Goal: Task Accomplishment & Management: Manage account settings

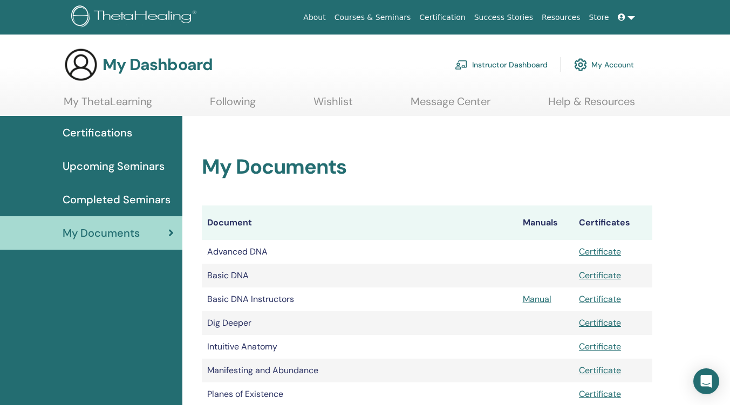
click at [453, 102] on link "Message Center" at bounding box center [450, 105] width 80 height 21
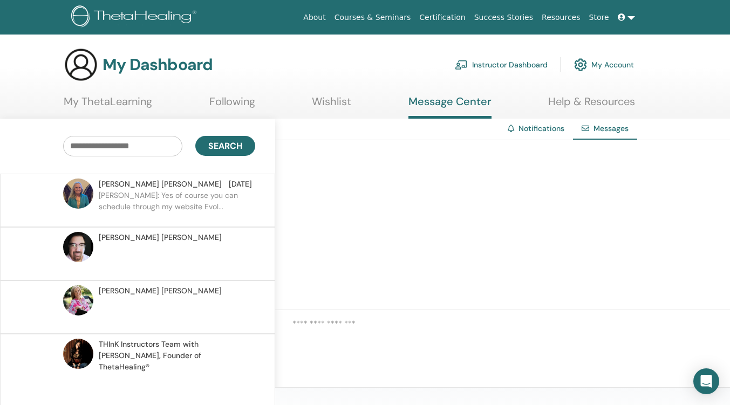
click at [92, 103] on link "My ThetaLearning" at bounding box center [108, 105] width 88 height 21
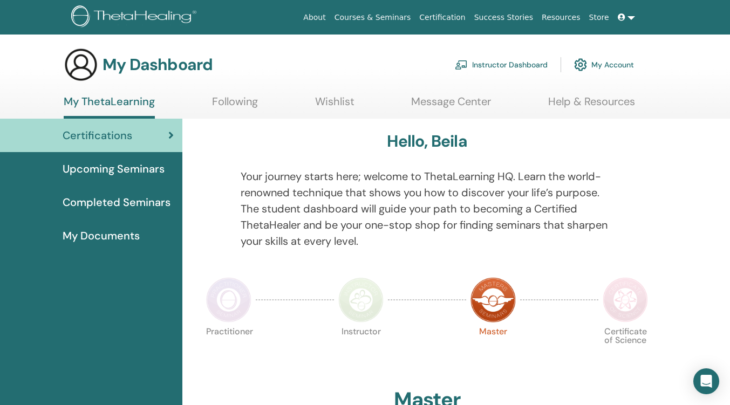
click at [501, 66] on link "Instructor Dashboard" at bounding box center [501, 65] width 93 height 24
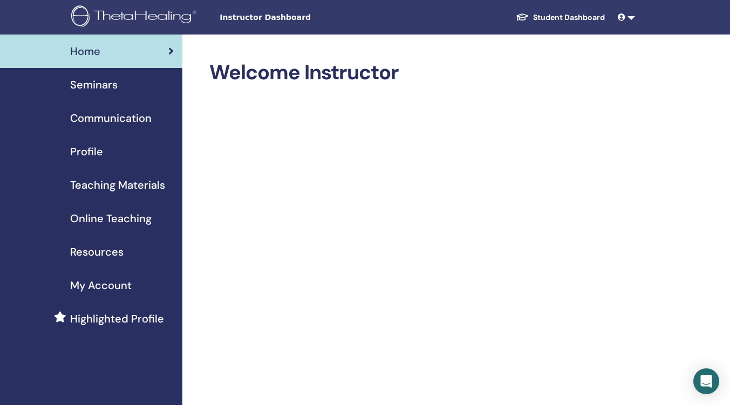
click at [119, 286] on span "My Account" at bounding box center [100, 285] width 61 height 16
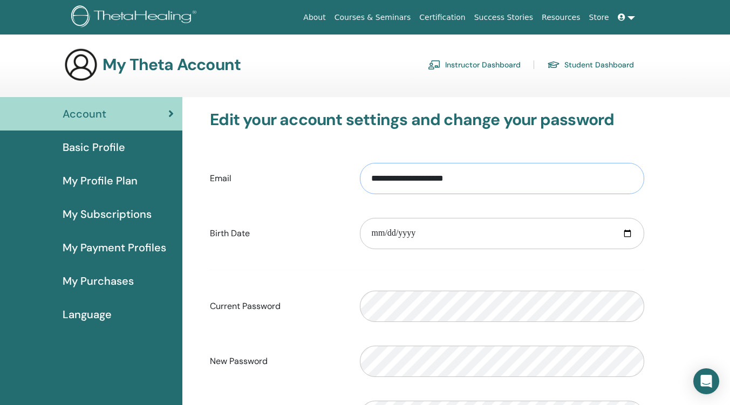
drag, startPoint x: 480, startPoint y: 178, endPoint x: 356, endPoint y: 185, distance: 124.2
click at [356, 185] on div "**********" at bounding box center [502, 178] width 300 height 46
type input "**********"
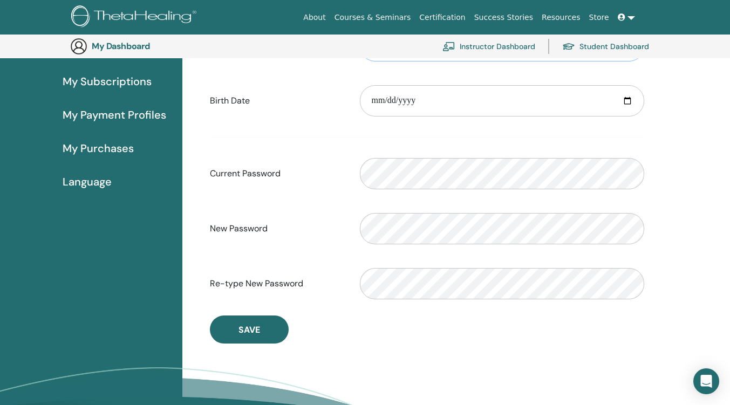
scroll to position [185, 0]
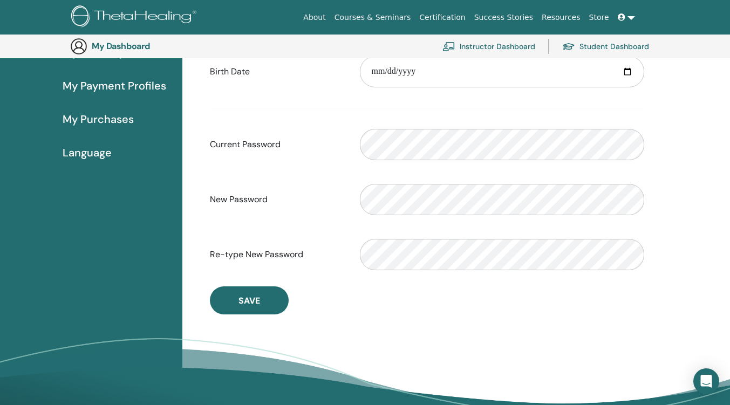
click at [254, 303] on span "Save" at bounding box center [249, 300] width 22 height 11
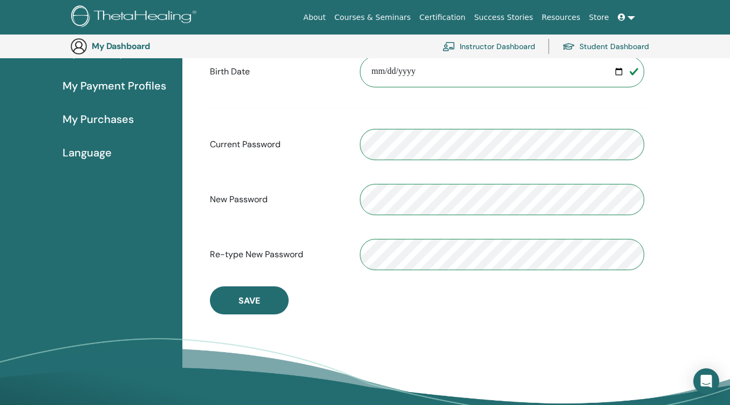
scroll to position [0, 0]
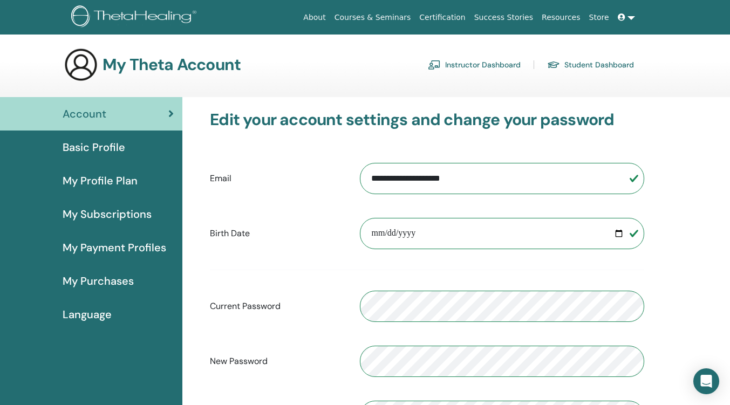
click at [95, 147] on span "Basic Profile" at bounding box center [94, 147] width 63 height 16
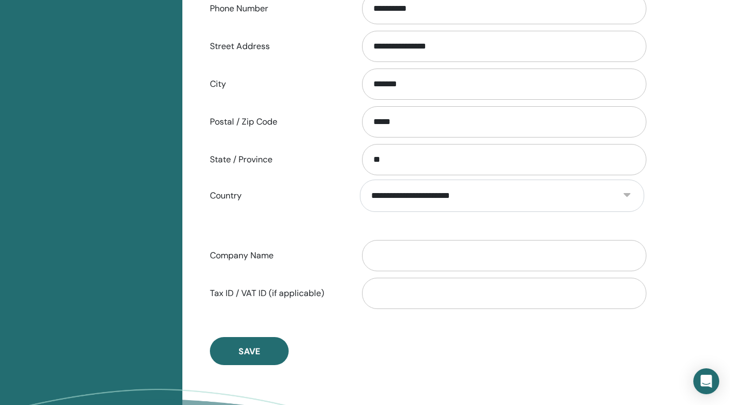
scroll to position [455, 0]
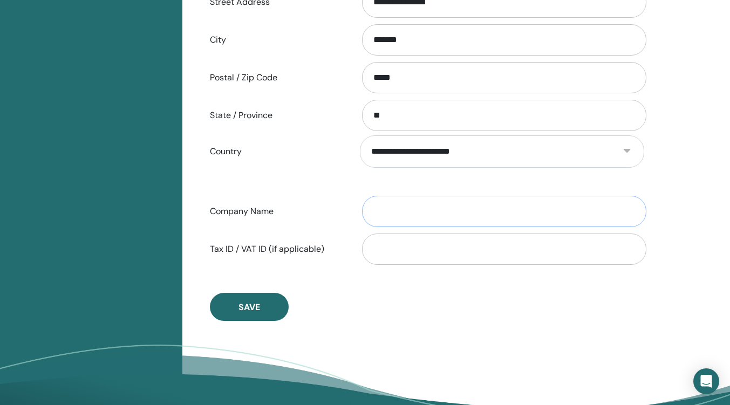
click at [428, 215] on input "Company Name" at bounding box center [504, 211] width 284 height 31
type input "**********"
click at [252, 313] on button "Save" at bounding box center [249, 307] width 79 height 28
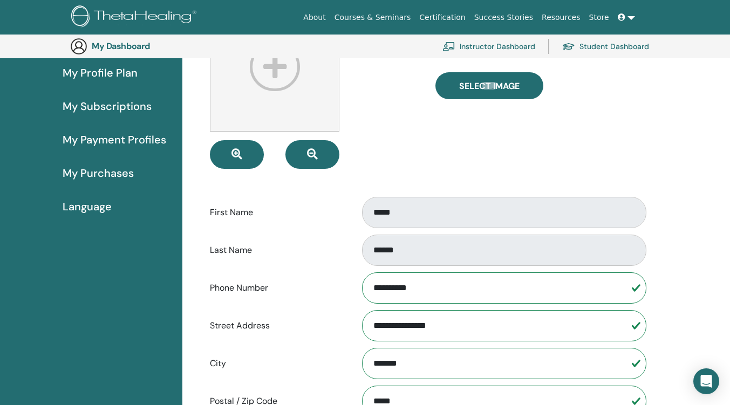
scroll to position [0, 0]
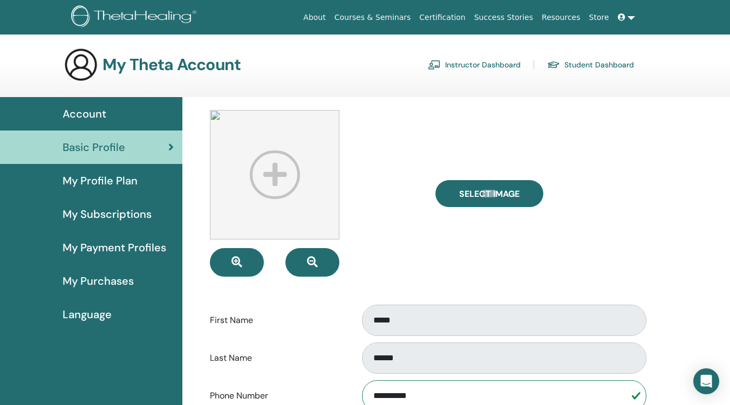
click at [118, 180] on span "My Profile Plan" at bounding box center [100, 181] width 75 height 16
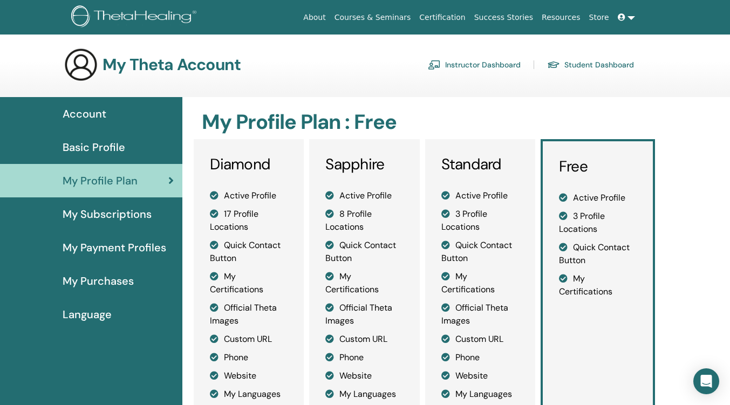
click at [87, 211] on span "My Subscriptions" at bounding box center [107, 214] width 89 height 16
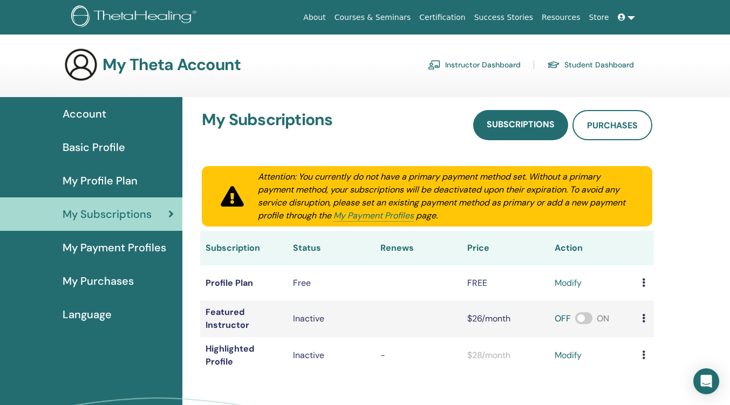
click at [116, 251] on span "My Payment Profiles" at bounding box center [115, 247] width 104 height 16
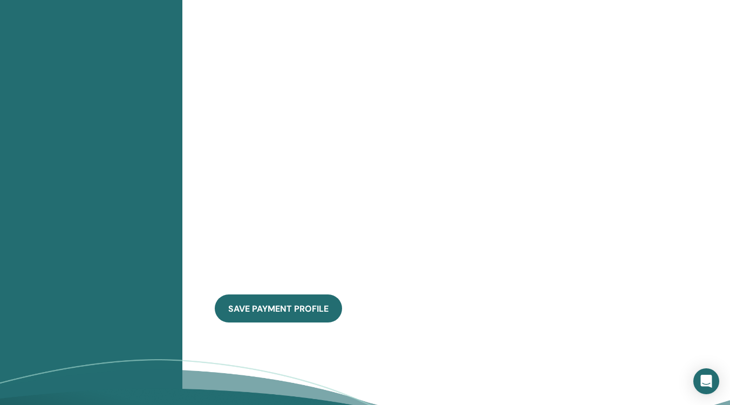
scroll to position [239, 0]
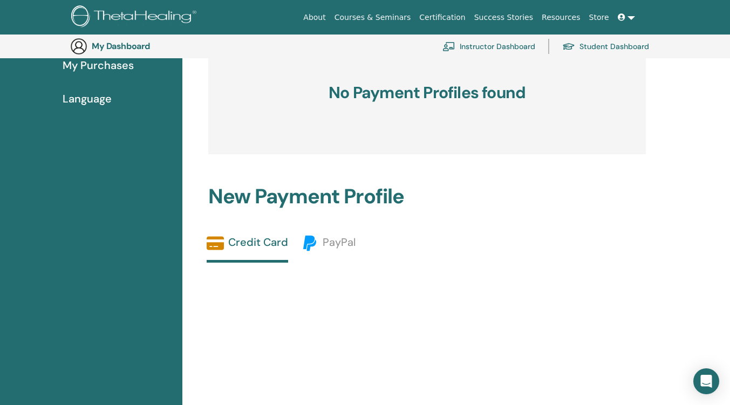
click at [91, 66] on span "My Purchases" at bounding box center [98, 65] width 71 height 16
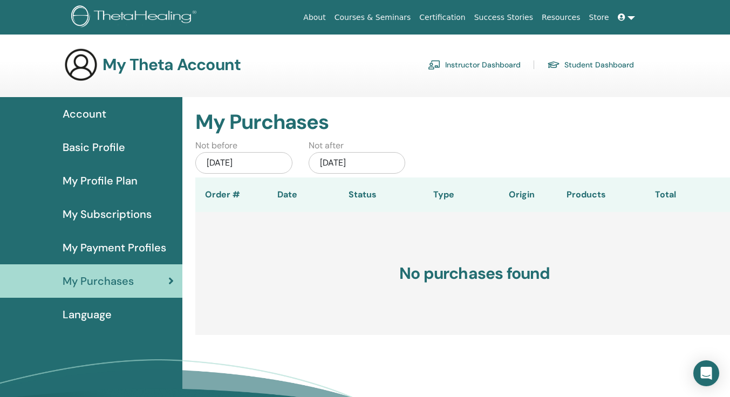
click at [84, 116] on span "Account" at bounding box center [85, 114] width 44 height 16
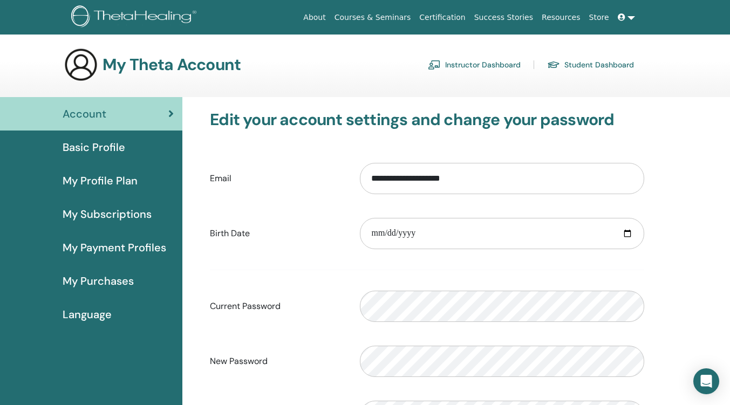
click at [456, 66] on link "Instructor Dashboard" at bounding box center [474, 64] width 93 height 17
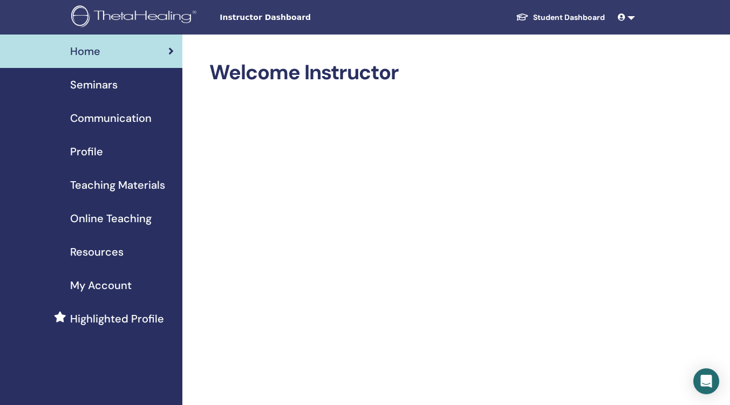
click at [97, 82] on span "Seminars" at bounding box center [93, 85] width 47 height 16
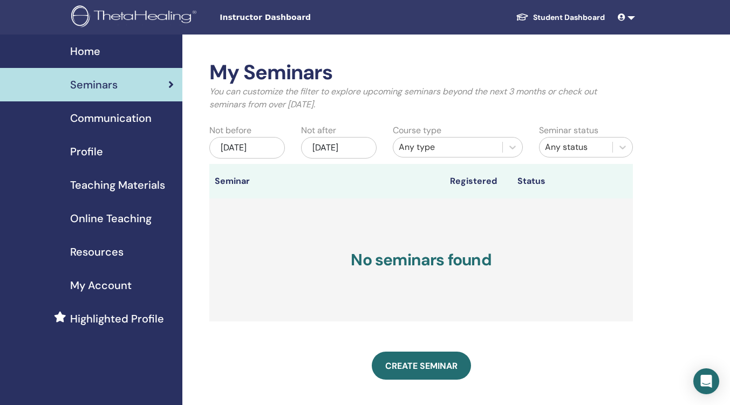
click at [79, 150] on span "Profile" at bounding box center [86, 151] width 33 height 16
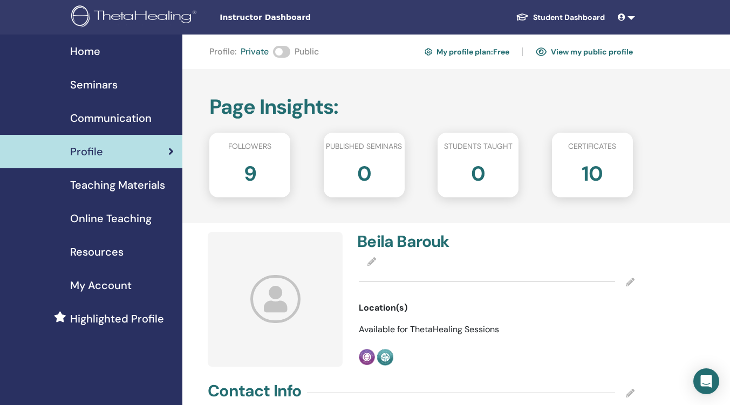
click at [373, 260] on icon at bounding box center [371, 261] width 9 height 9
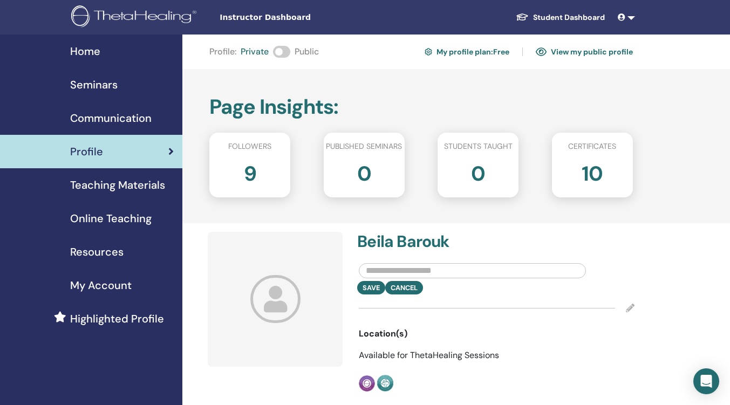
click at [408, 271] on input "text" at bounding box center [472, 270] width 227 height 15
type input "**********"
click at [373, 286] on button "Save" at bounding box center [371, 287] width 28 height 13
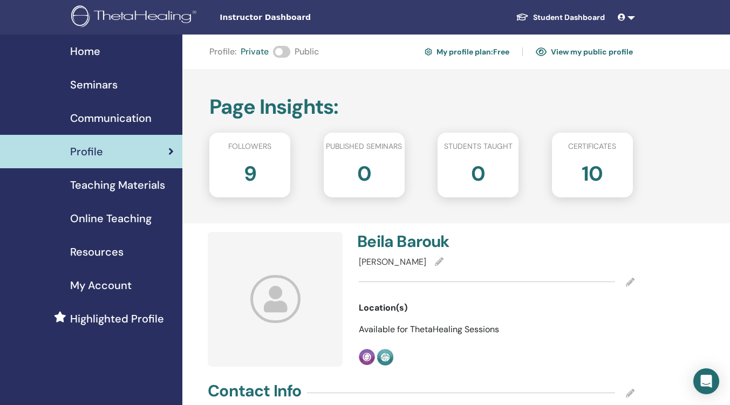
click at [435, 260] on icon at bounding box center [439, 261] width 9 height 9
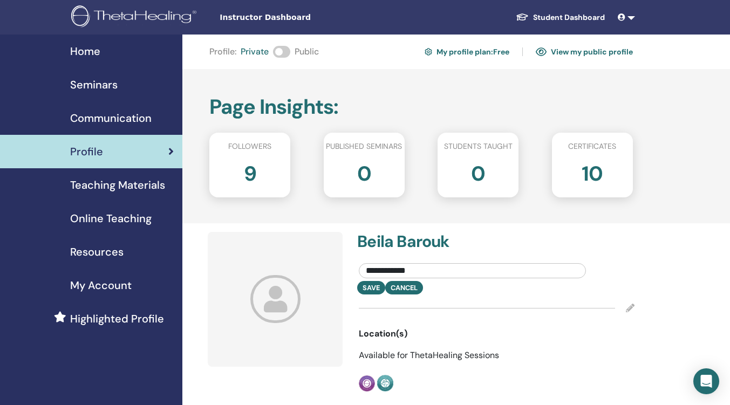
drag, startPoint x: 382, startPoint y: 270, endPoint x: 330, endPoint y: 272, distance: 52.3
click at [330, 272] on div "**********" at bounding box center [420, 312] width 439 height 160
click at [368, 285] on button "Save" at bounding box center [371, 287] width 28 height 13
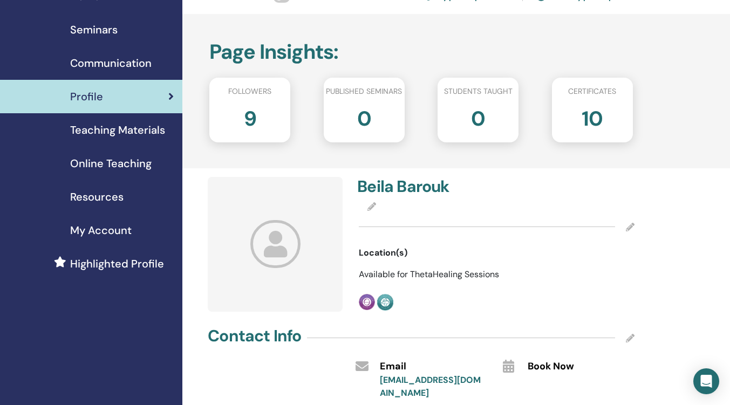
scroll to position [54, 0]
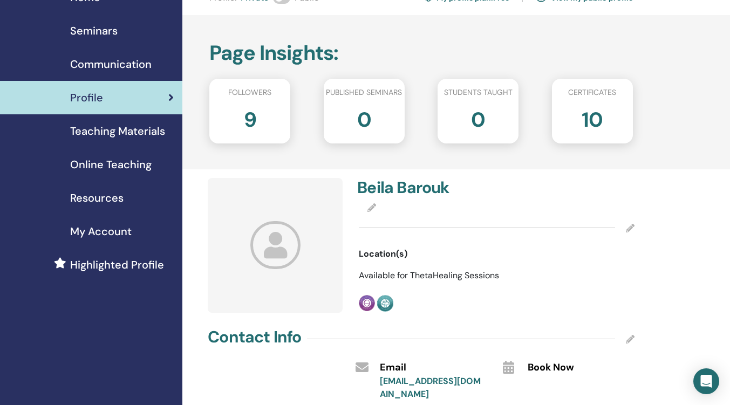
click at [251, 117] on h2 "9" at bounding box center [250, 117] width 12 height 30
click at [235, 70] on div "Page Insights : Followers 9 Published seminars 0 Students taught 0 Certificates…" at bounding box center [455, 92] width 547 height 154
click at [238, 93] on span "Followers" at bounding box center [249, 92] width 43 height 11
click at [231, 93] on span "Followers" at bounding box center [249, 92] width 43 height 11
click at [240, 108] on div "9" at bounding box center [249, 123] width 97 height 43
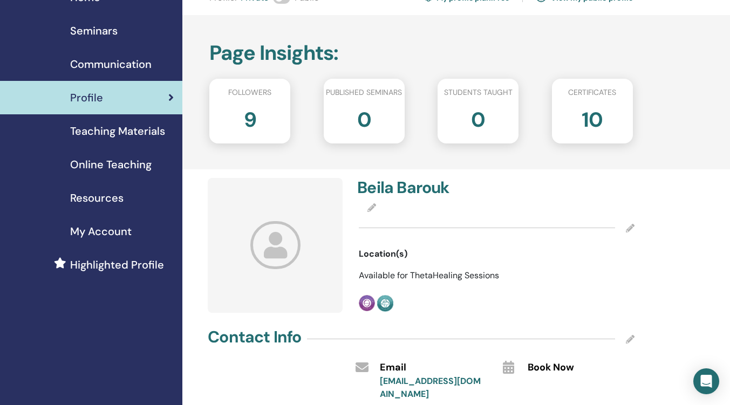
scroll to position [0, 0]
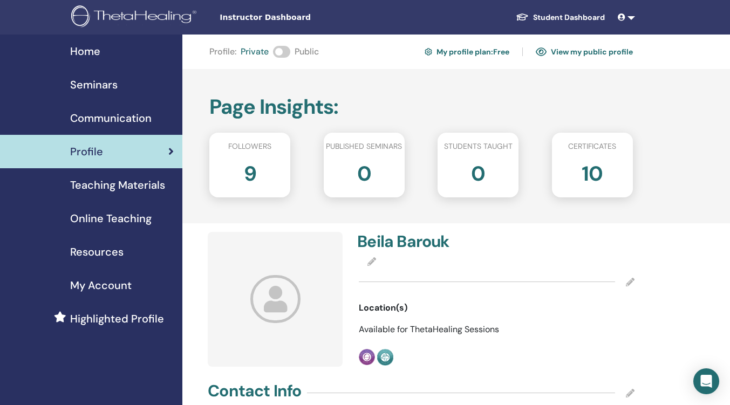
click at [262, 171] on div "9" at bounding box center [249, 177] width 97 height 43
click at [256, 164] on h2 "9" at bounding box center [250, 171] width 12 height 30
click at [123, 182] on span "Teaching Materials" at bounding box center [117, 185] width 95 height 16
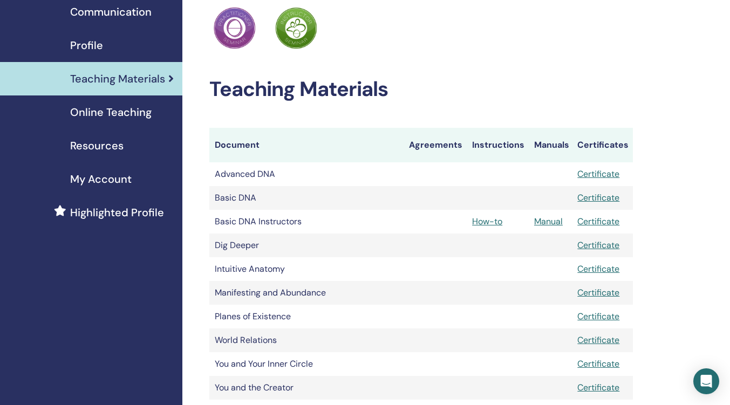
scroll to position [216, 0]
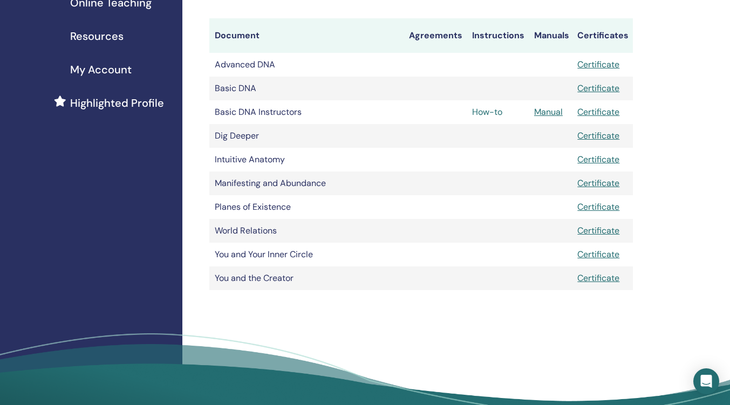
click at [487, 114] on link "How-to" at bounding box center [487, 111] width 30 height 11
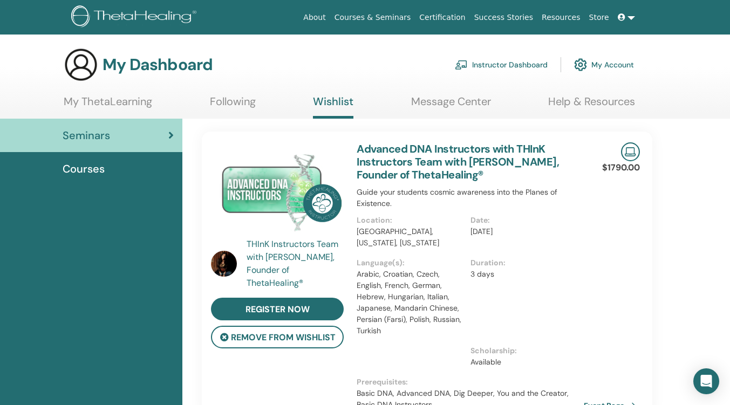
click at [630, 18] on link at bounding box center [626, 18] width 26 height 20
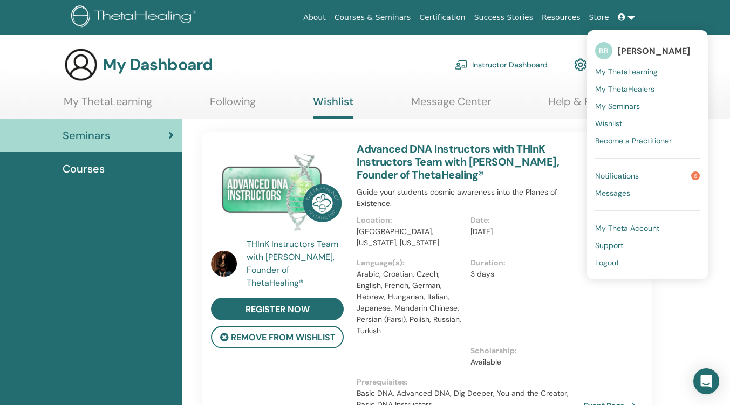
click at [630, 18] on link at bounding box center [626, 18] width 26 height 20
